Goal: Transaction & Acquisition: Subscribe to service/newsletter

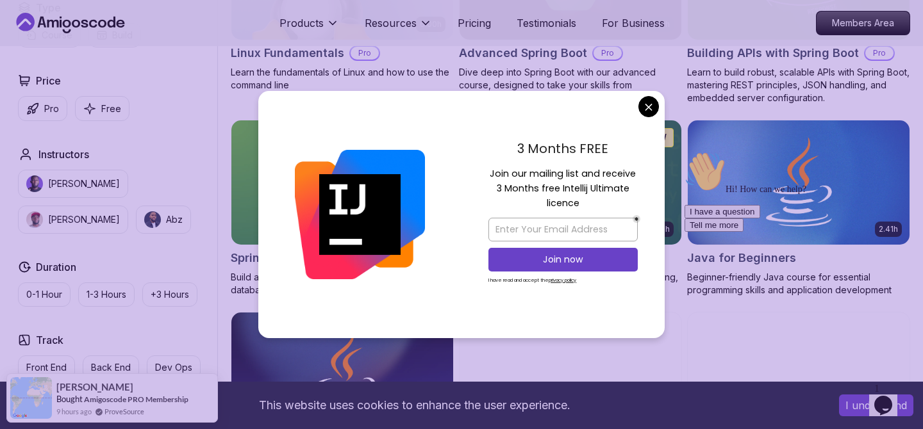
scroll to position [486, 0]
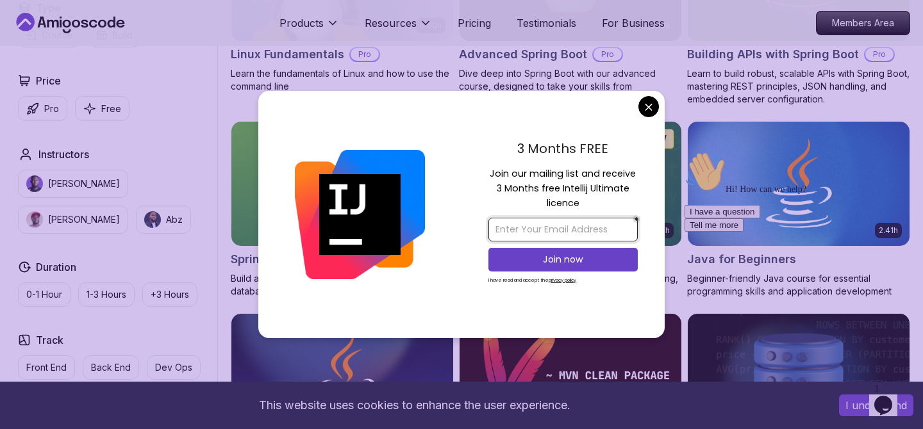
click at [513, 223] on input "email" at bounding box center [562, 230] width 149 height 24
type input "[EMAIL_ADDRESS][DOMAIN_NAME]"
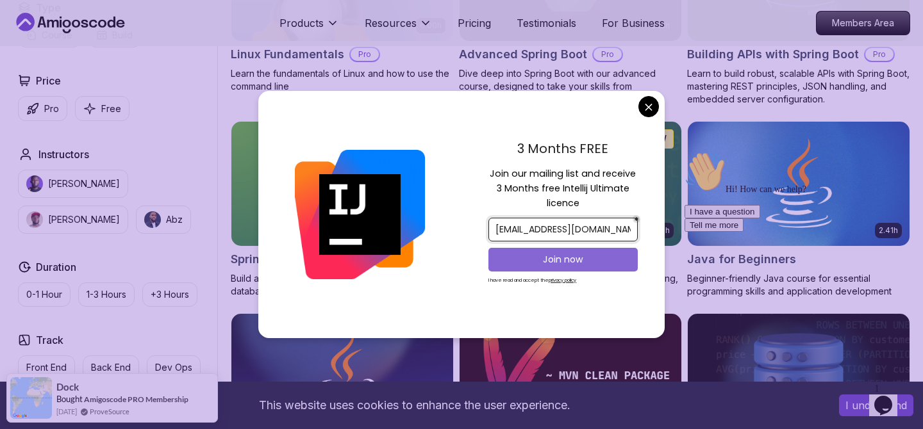
click at [567, 258] on p "Join now" at bounding box center [562, 259] width 121 height 13
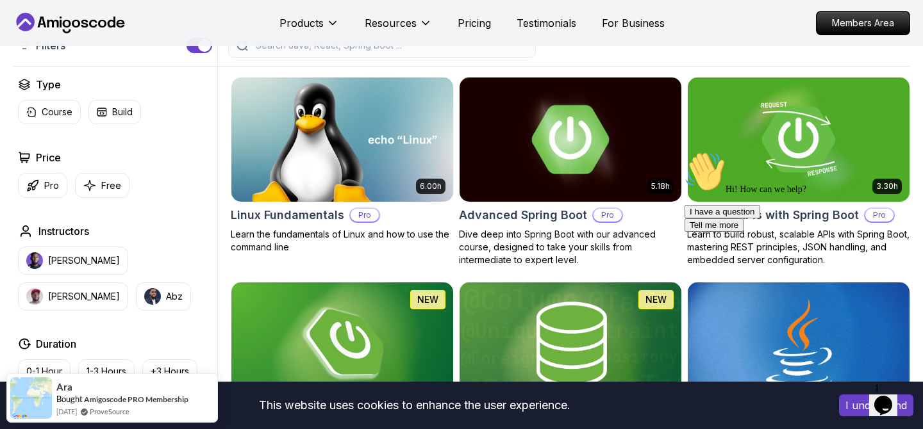
scroll to position [324, 0]
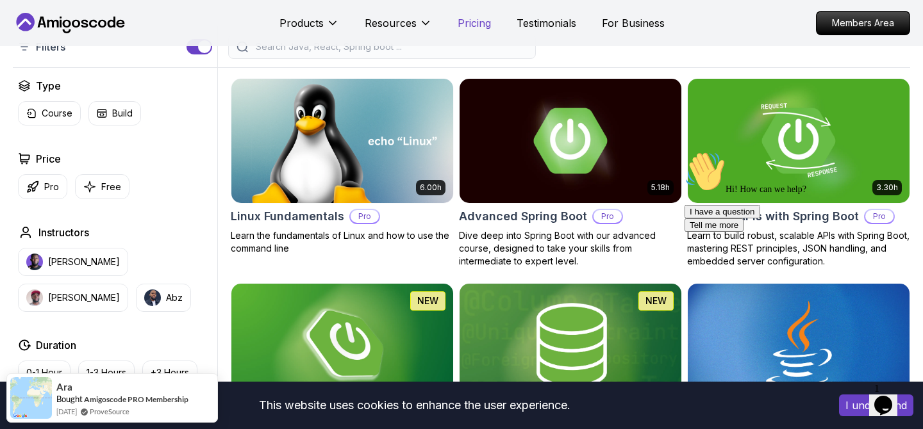
click at [476, 26] on p "Pricing" at bounding box center [474, 22] width 33 height 15
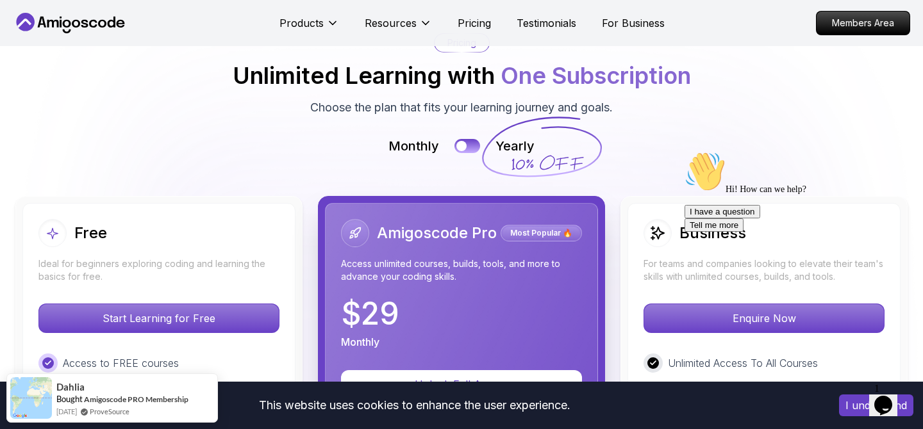
scroll to position [2913, 0]
